Goal: Check status: Check status

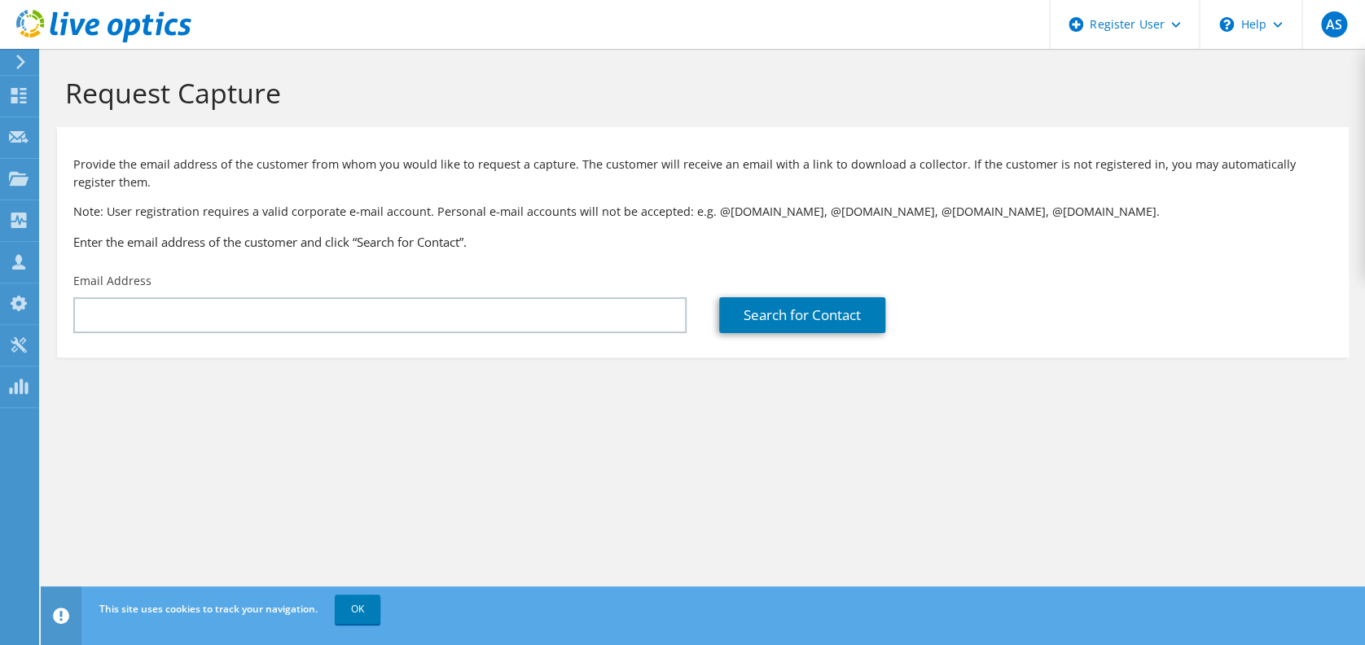
click at [20, 68] on icon at bounding box center [21, 62] width 12 height 15
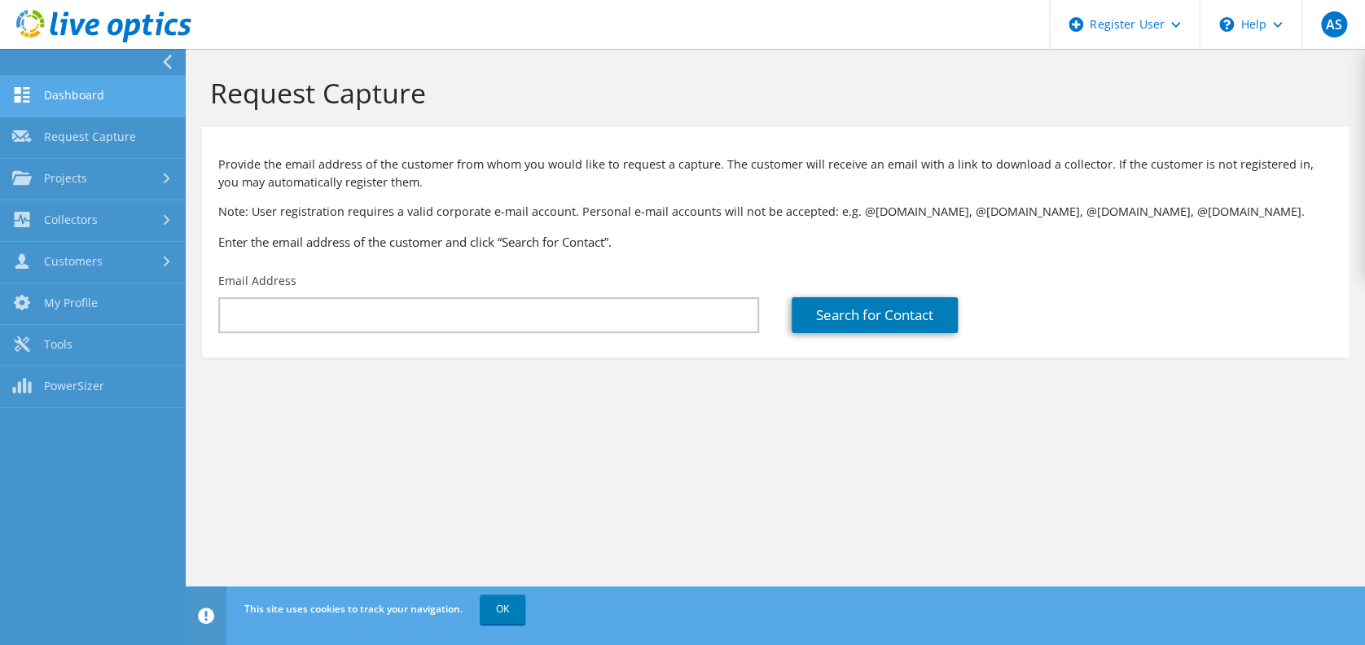
click at [52, 95] on link "Dashboard" at bounding box center [93, 97] width 186 height 42
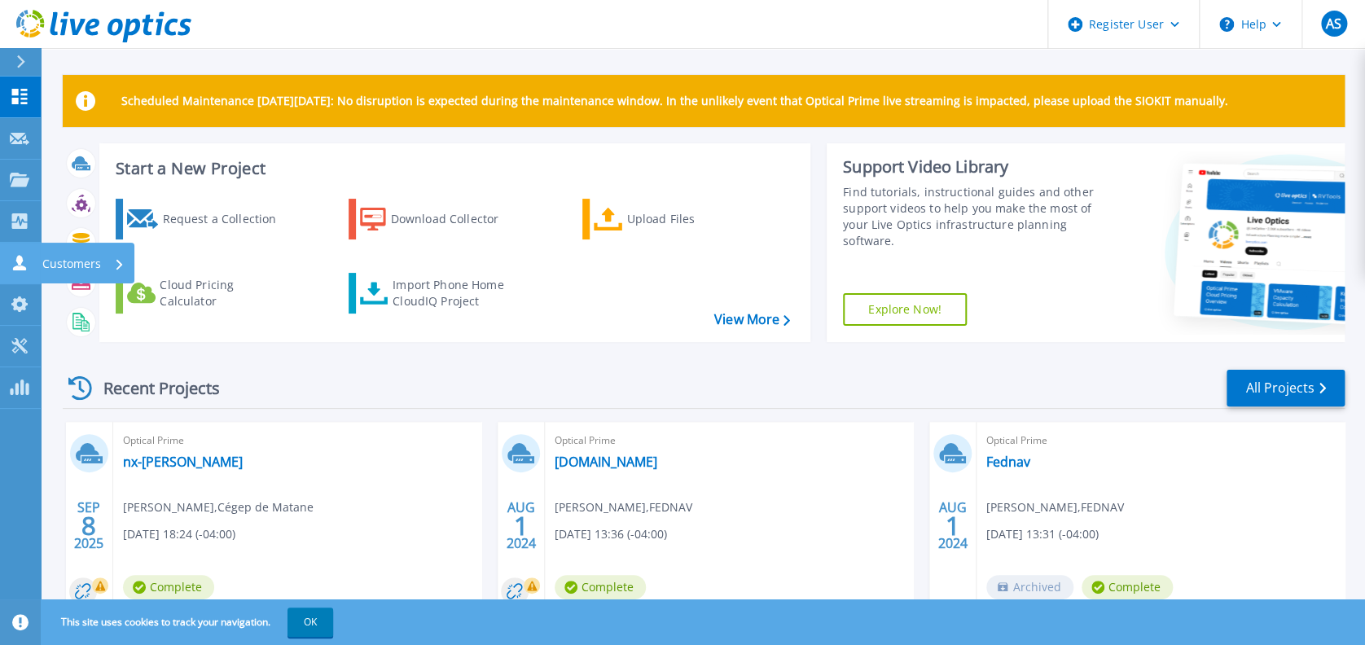
click at [44, 261] on p "Customers" at bounding box center [71, 264] width 59 height 42
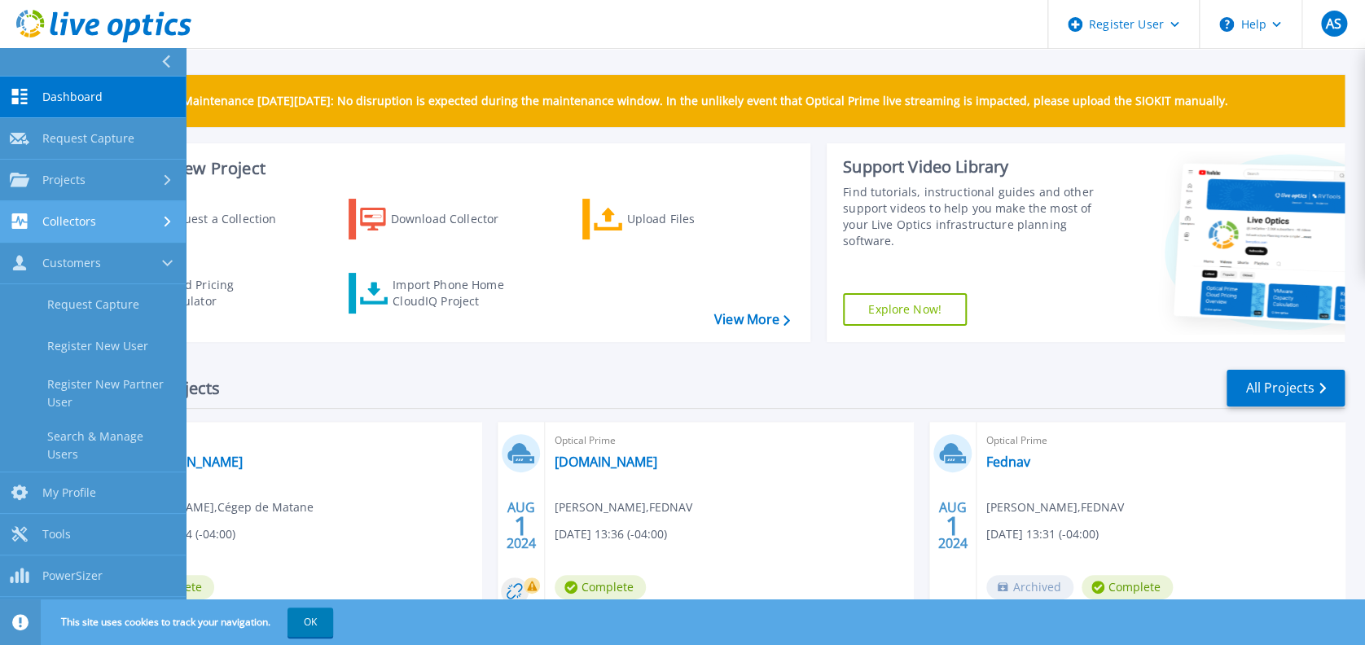
click at [74, 206] on link "Collectors Collectors" at bounding box center [93, 222] width 186 height 42
click at [108, 226] on div "Collectors" at bounding box center [93, 220] width 166 height 15
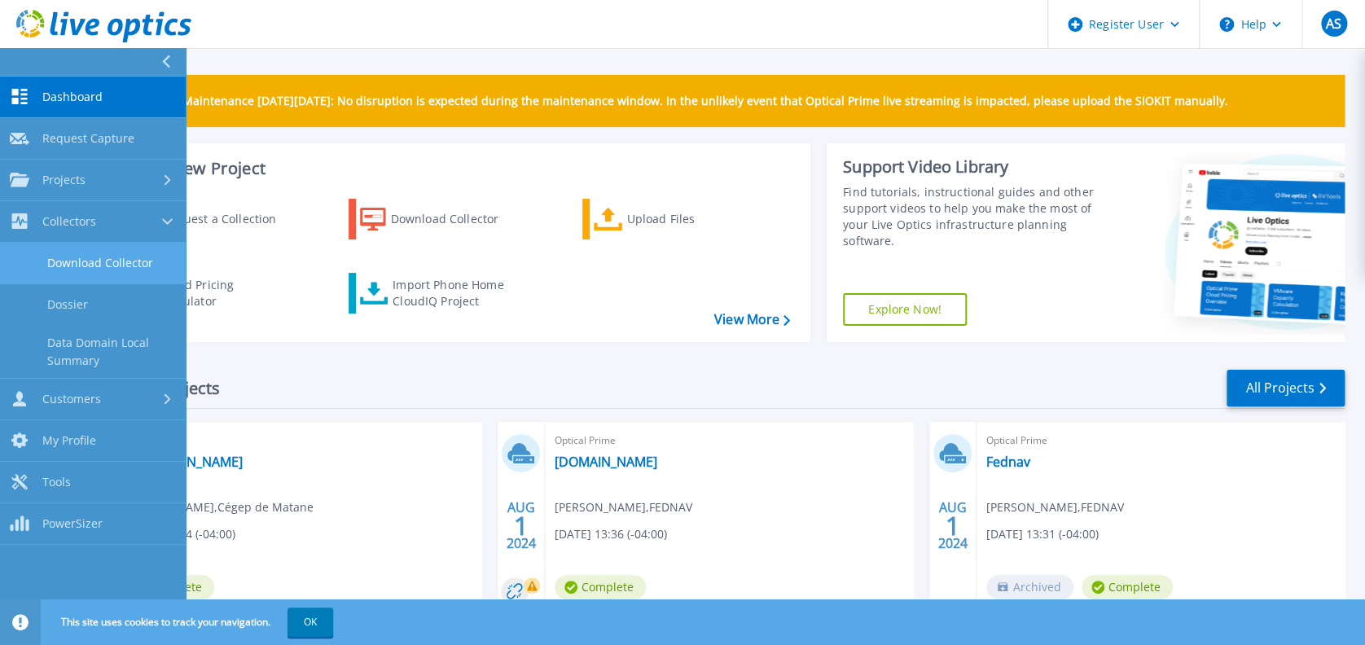
click at [110, 254] on link "Download Collector" at bounding box center [93, 264] width 186 height 42
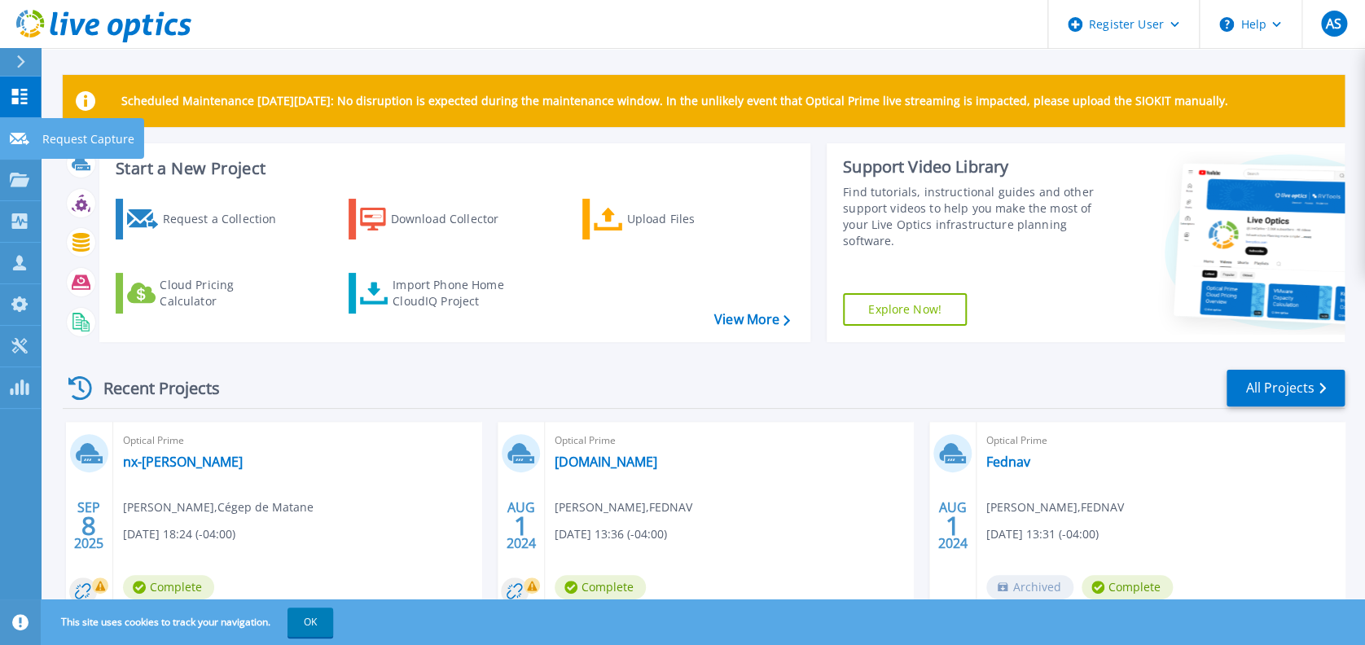
click at [6, 148] on link "Request Capture Request Capture" at bounding box center [20, 139] width 41 height 42
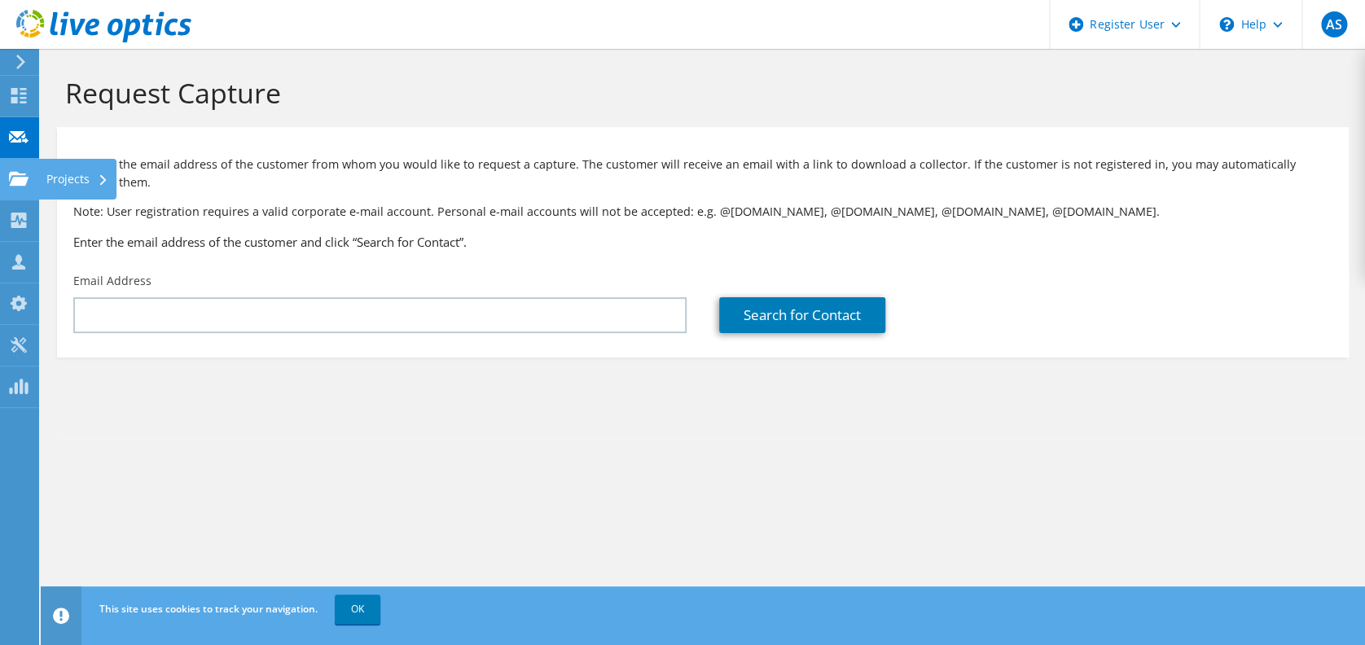
click at [14, 180] on use at bounding box center [19, 178] width 20 height 14
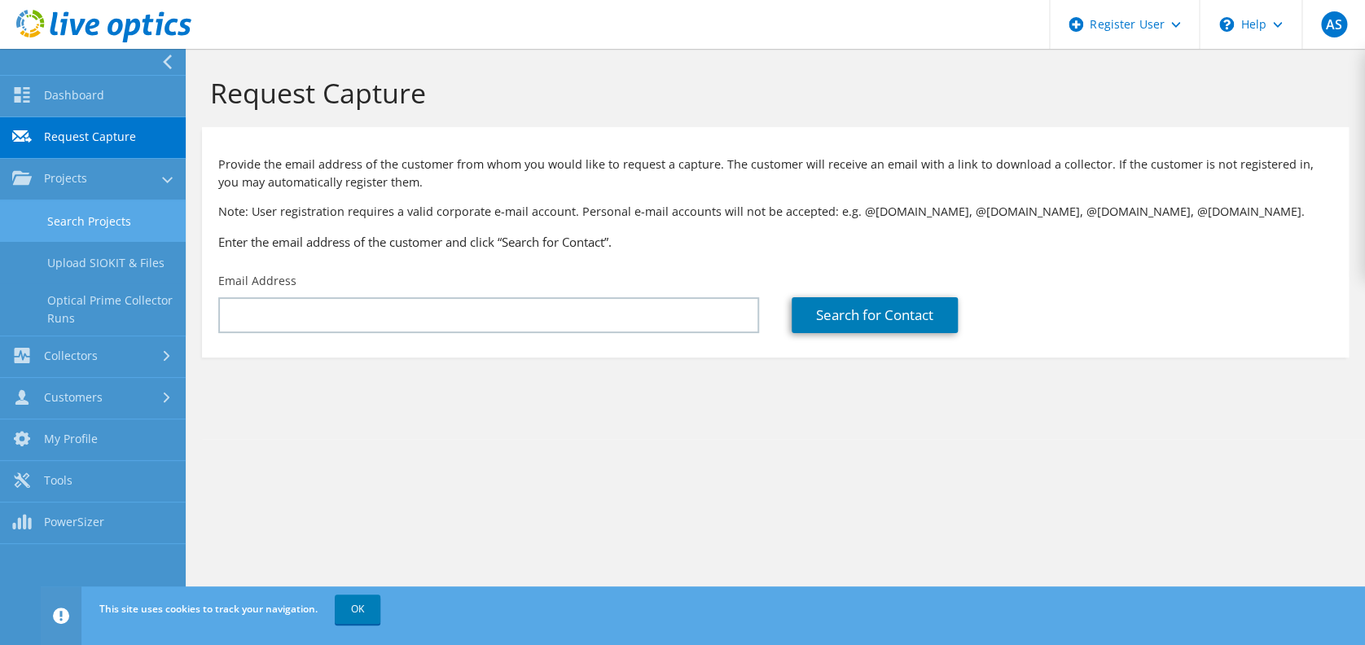
click at [88, 225] on link "Search Projects" at bounding box center [93, 221] width 186 height 42
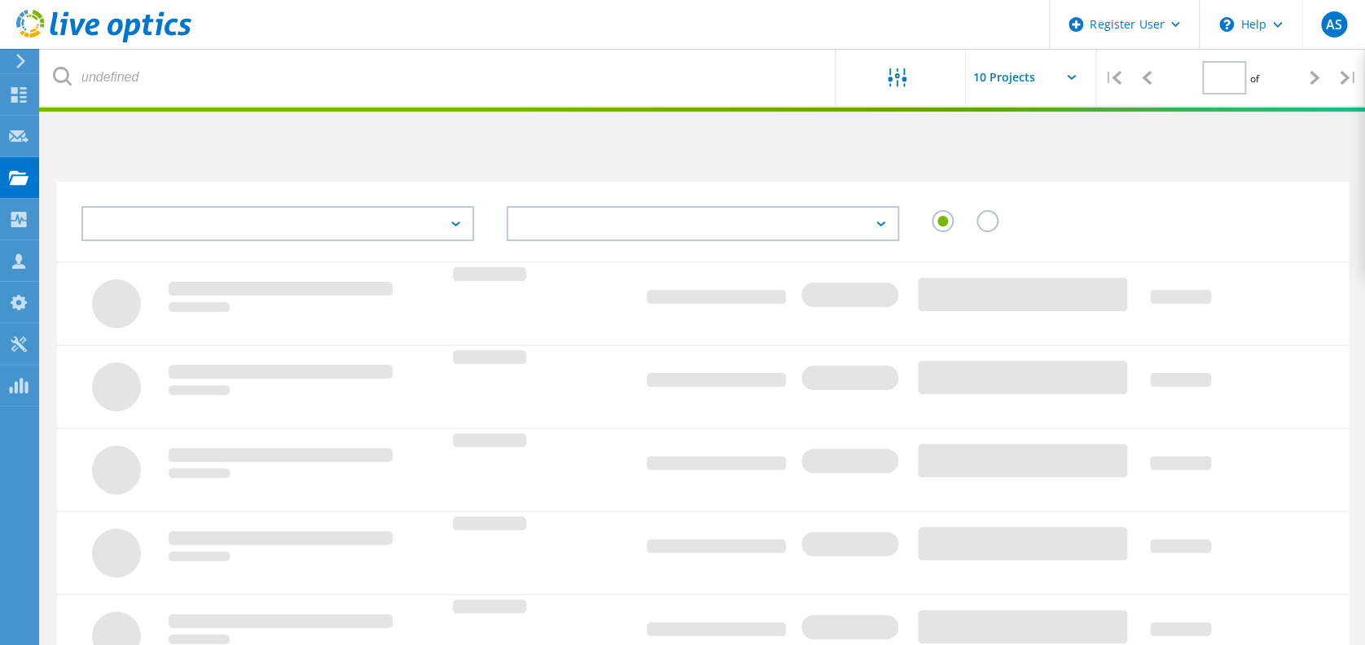
type input "1"
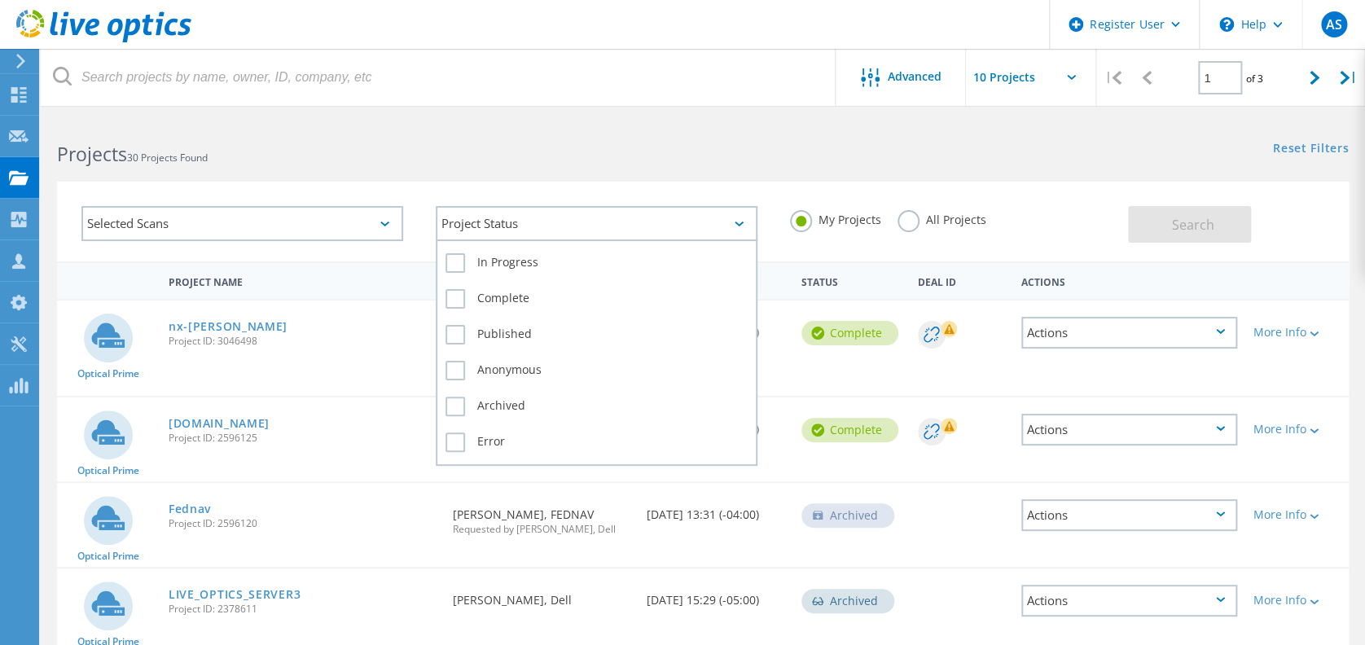
click at [594, 223] on div "Project Status" at bounding box center [597, 223] width 322 height 35
click at [577, 253] on label "In Progress" at bounding box center [597, 263] width 302 height 20
click at [0, 0] on input "In Progress" at bounding box center [0, 0] width 0 height 0
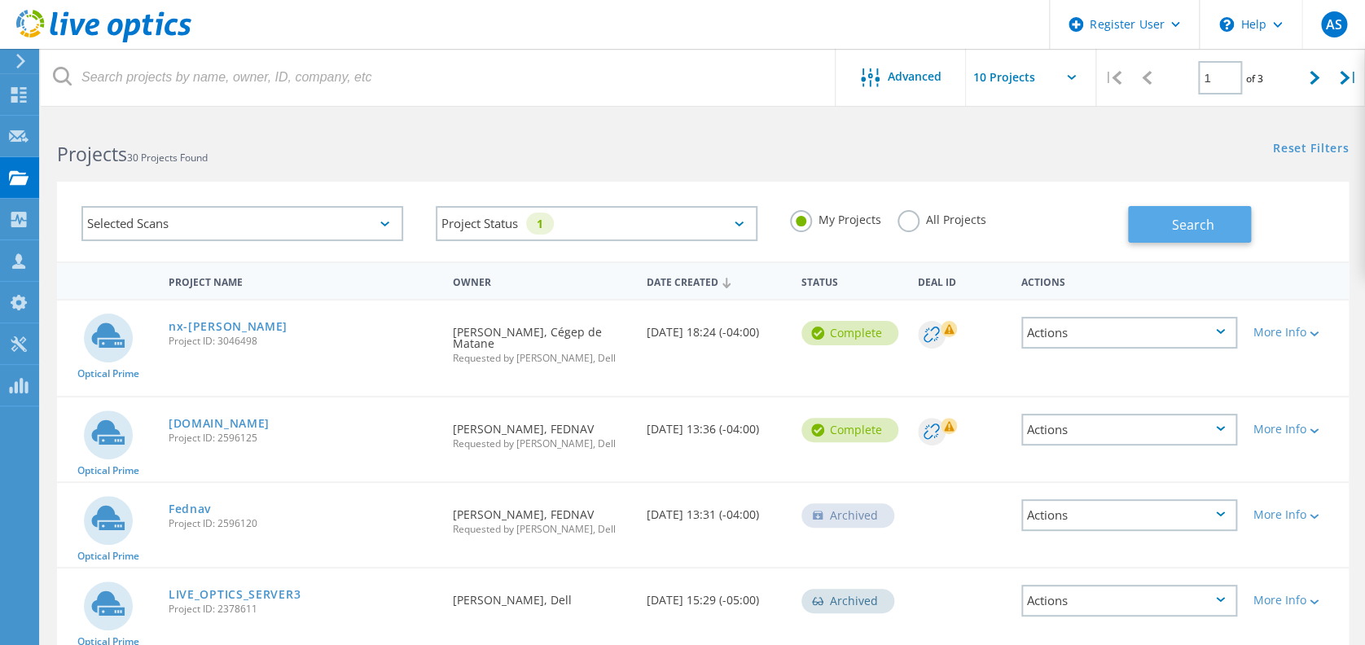
click at [1250, 219] on div "Search" at bounding box center [1234, 216] width 213 height 53
click at [1213, 226] on button "Search" at bounding box center [1189, 224] width 123 height 37
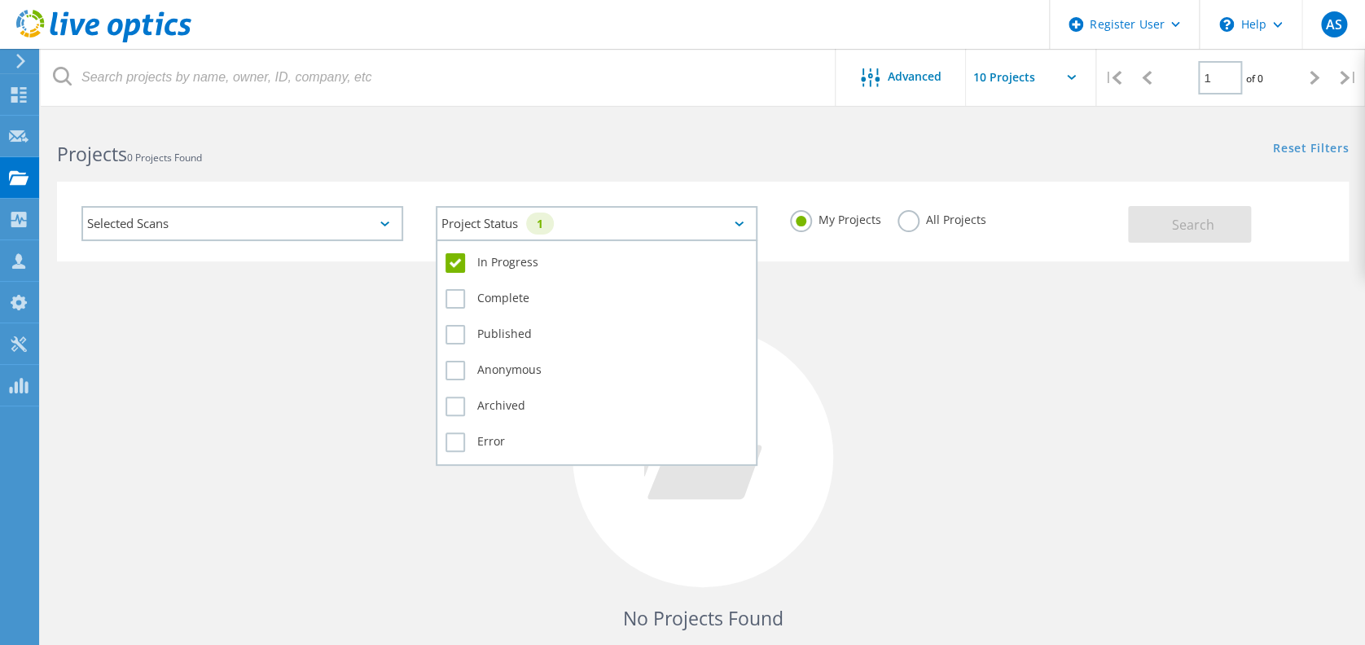
click at [617, 214] on div "Project Status 1" at bounding box center [597, 223] width 322 height 35
click at [463, 263] on label "In Progress" at bounding box center [597, 263] width 302 height 20
click at [0, 0] on input "In Progress" at bounding box center [0, 0] width 0 height 0
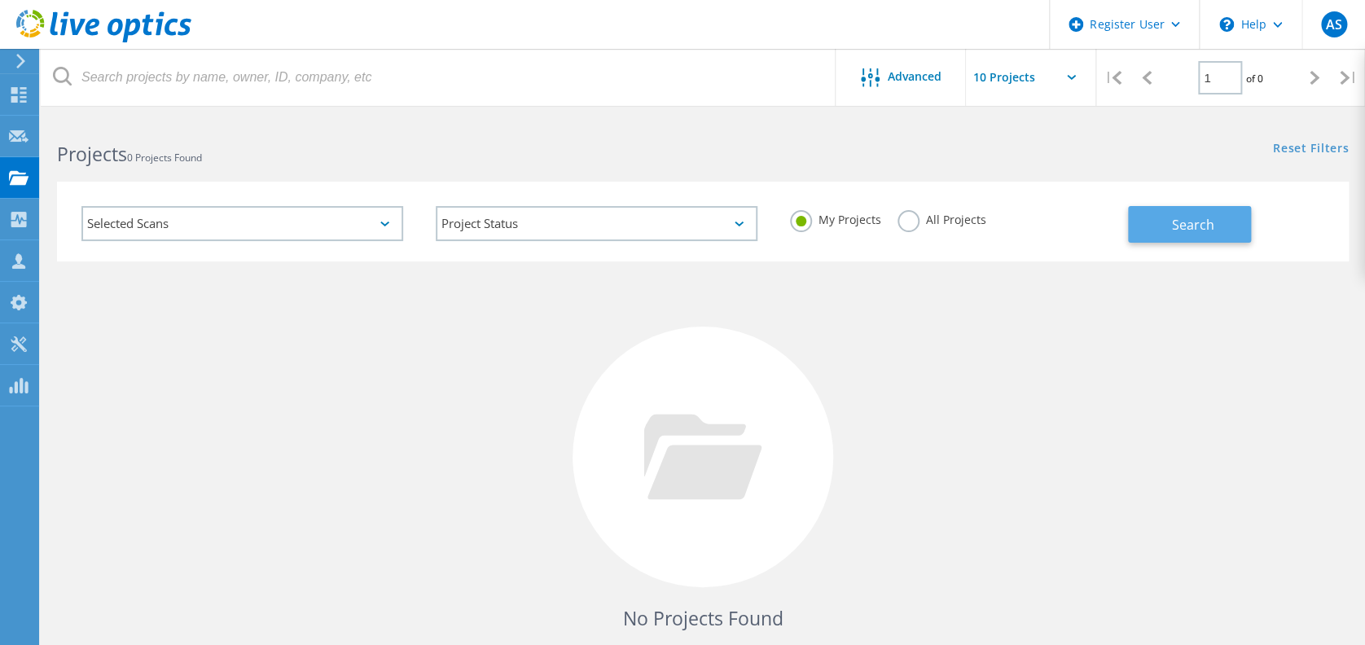
click at [1192, 209] on button "Search" at bounding box center [1189, 224] width 123 height 37
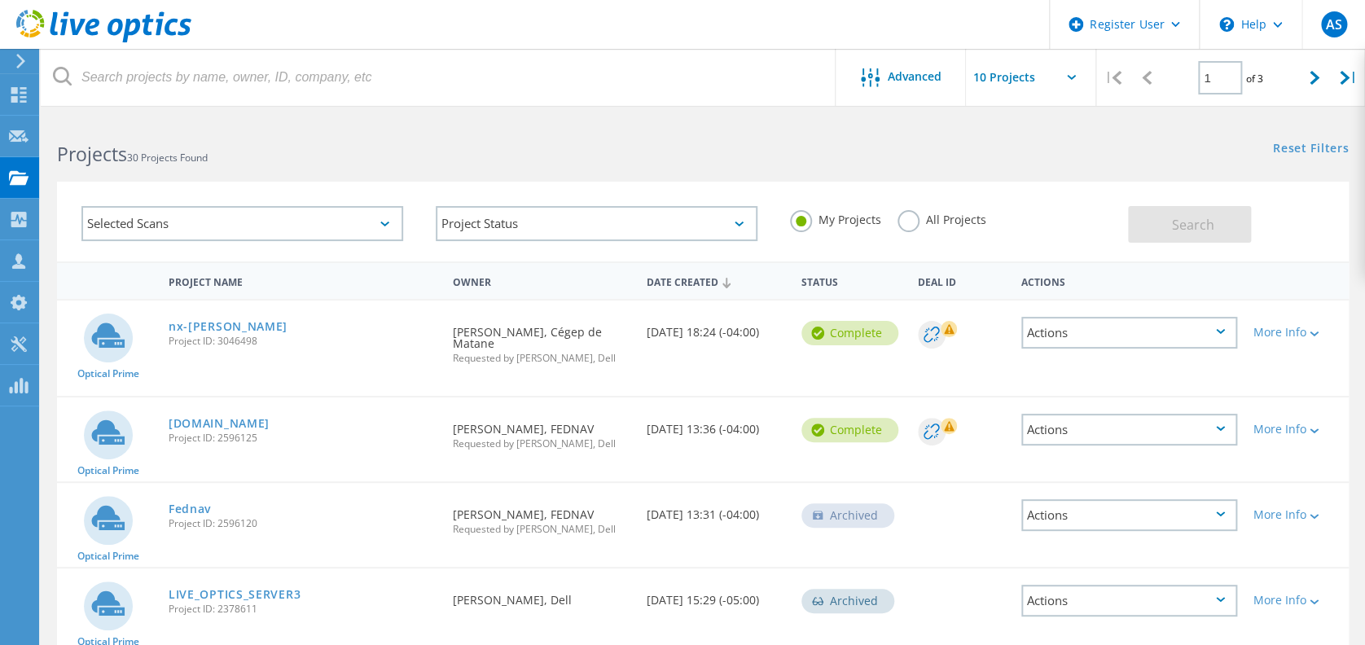
click at [17, 64] on icon at bounding box center [21, 61] width 12 height 15
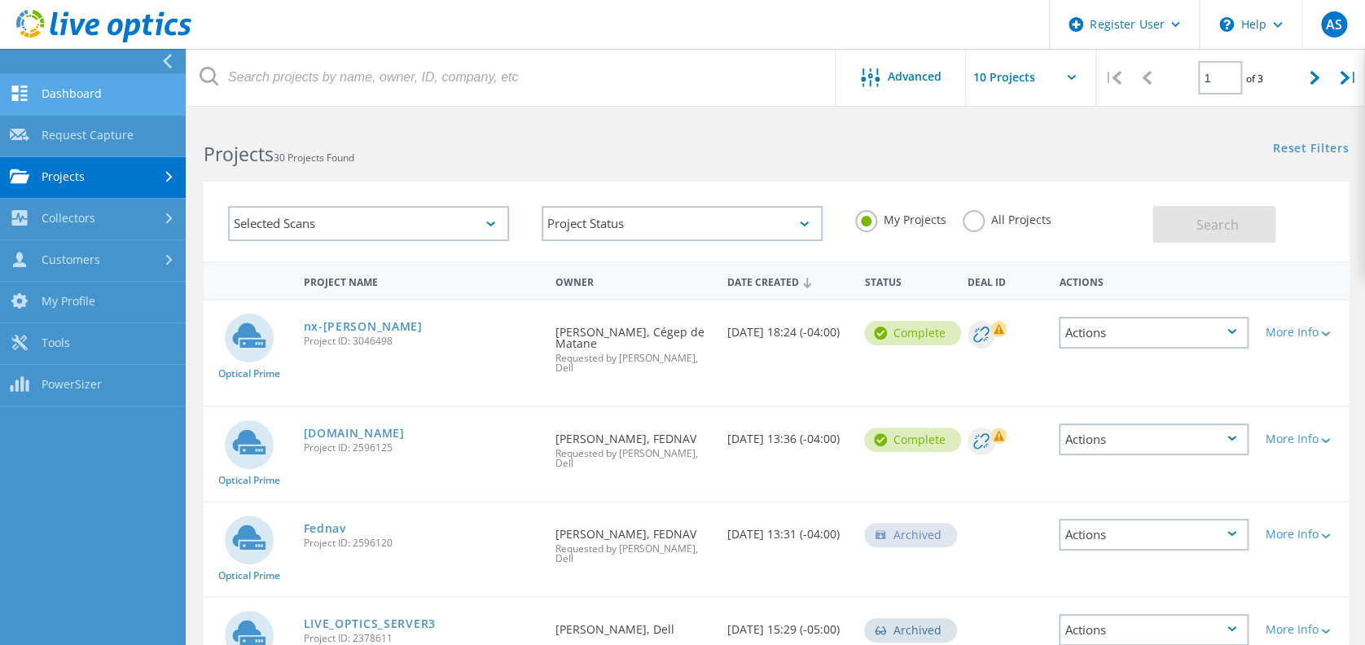
click at [86, 101] on link "Dashboard" at bounding box center [93, 95] width 186 height 42
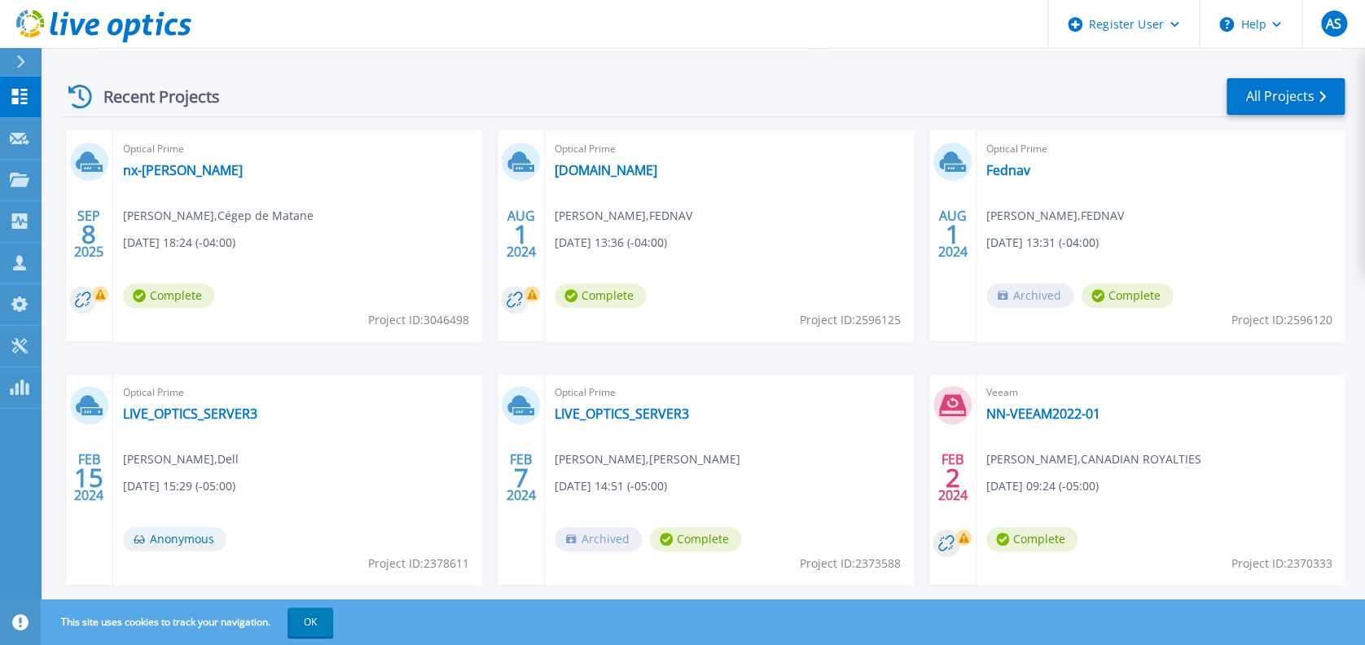
scroll to position [326, 0]
